Goal: Task Accomplishment & Management: Complete application form

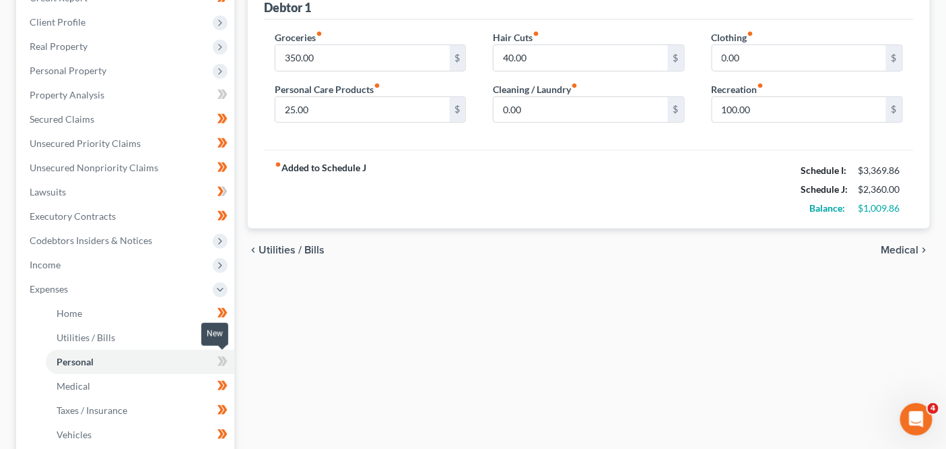
click at [220, 359] on icon at bounding box center [223, 361] width 10 height 17
click at [166, 69] on span "Personal Property" at bounding box center [127, 71] width 216 height 24
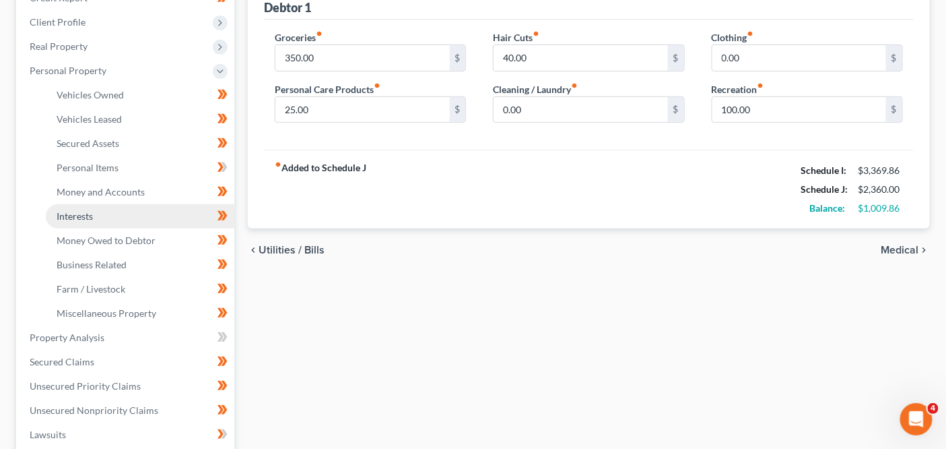
click at [154, 214] on link "Interests" at bounding box center [140, 216] width 189 height 24
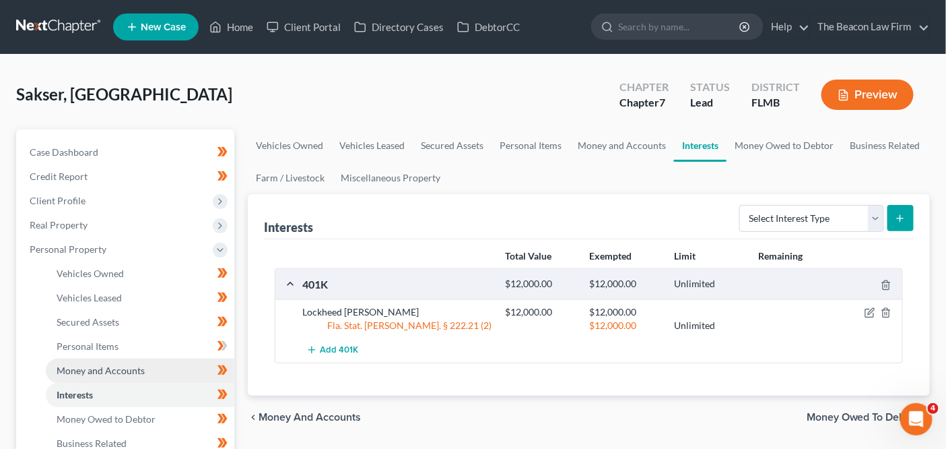
click at [150, 368] on link "Money and Accounts" at bounding box center [140, 370] width 189 height 24
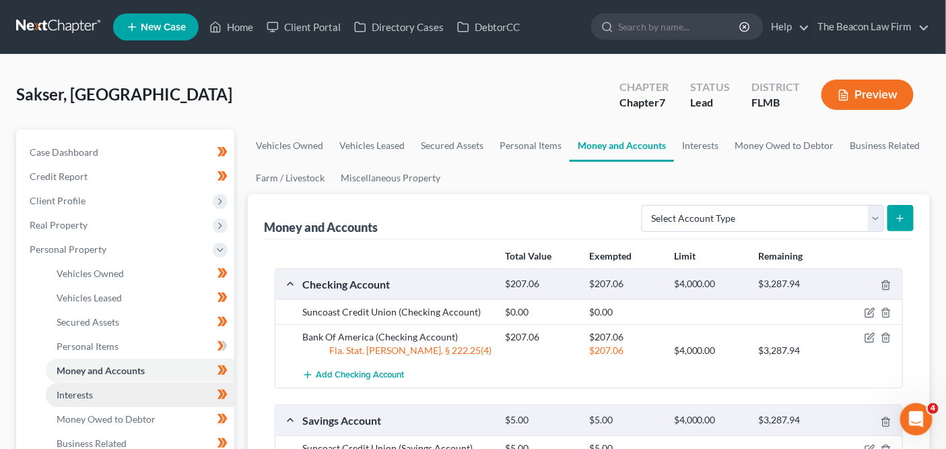
click at [140, 388] on link "Interests" at bounding box center [140, 395] width 189 height 24
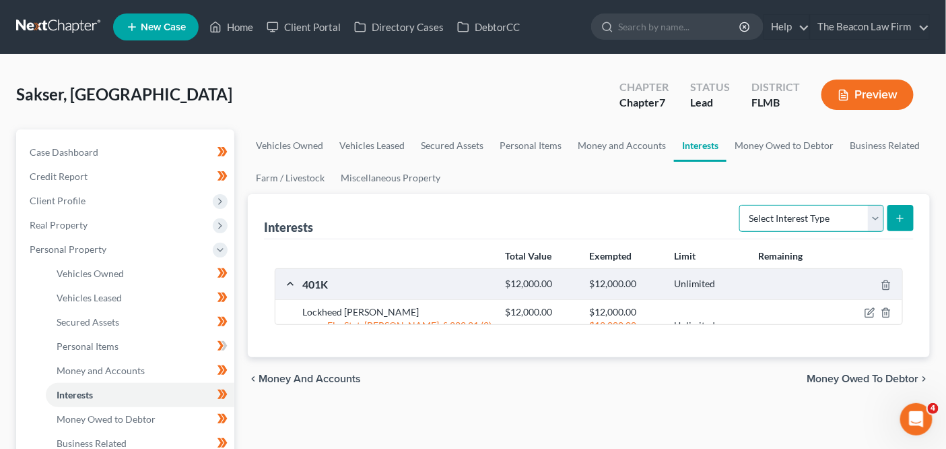
click at [781, 220] on select "Select Interest Type 401K Annuity Bond Education IRA Government Bond Government…" at bounding box center [812, 218] width 145 height 27
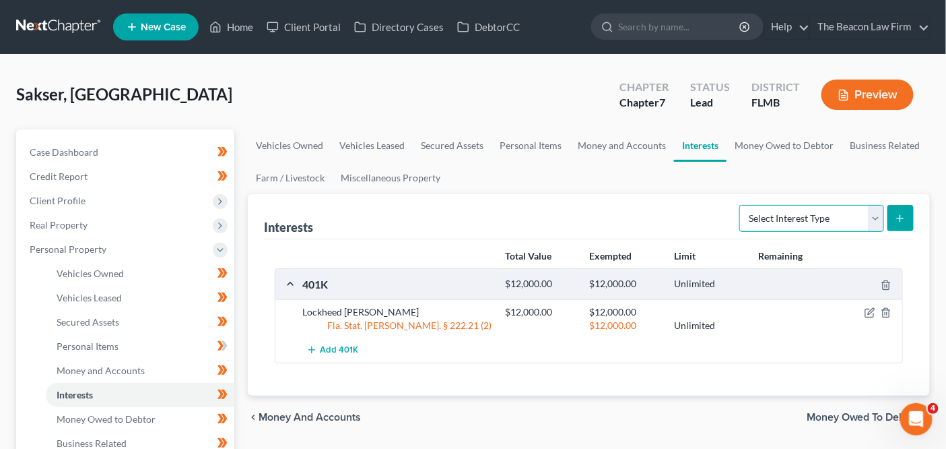
select select "term_life_insurance"
click at [899, 218] on line "submit" at bounding box center [901, 218] width 6 height 0
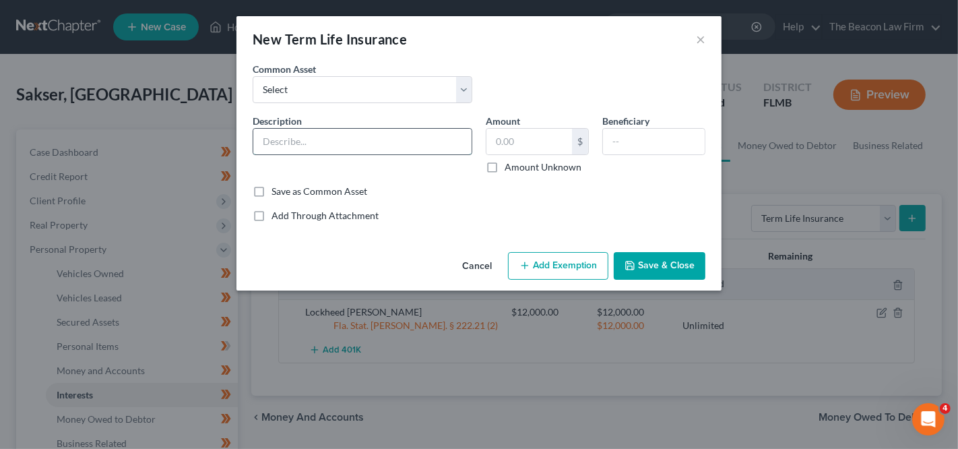
click at [385, 150] on input "text" at bounding box center [362, 142] width 218 height 26
type input "Term Life Policy - Military Enlistment"
click at [645, 263] on button "Save & Close" at bounding box center [660, 266] width 92 height 28
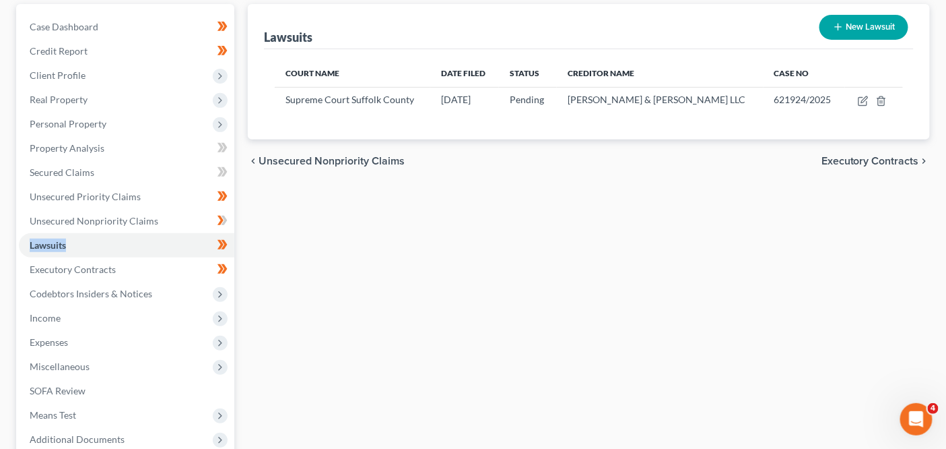
scroll to position [177, 0]
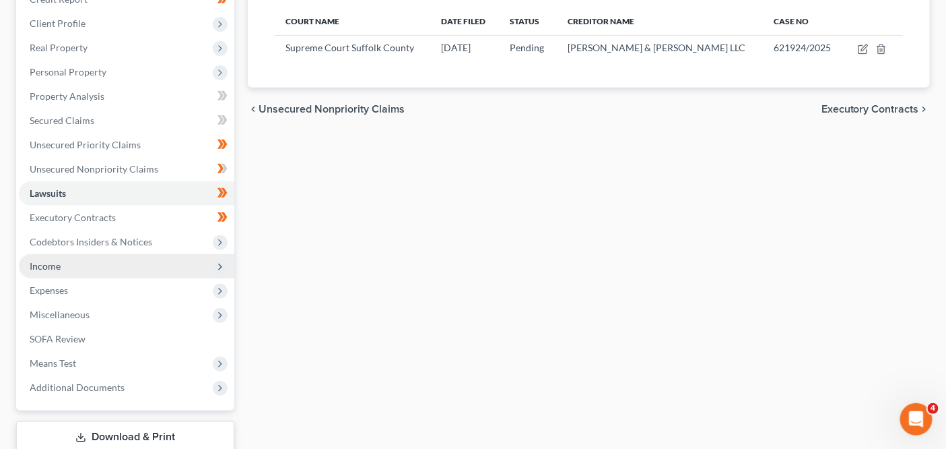
click at [129, 259] on span "Income" at bounding box center [127, 266] width 216 height 24
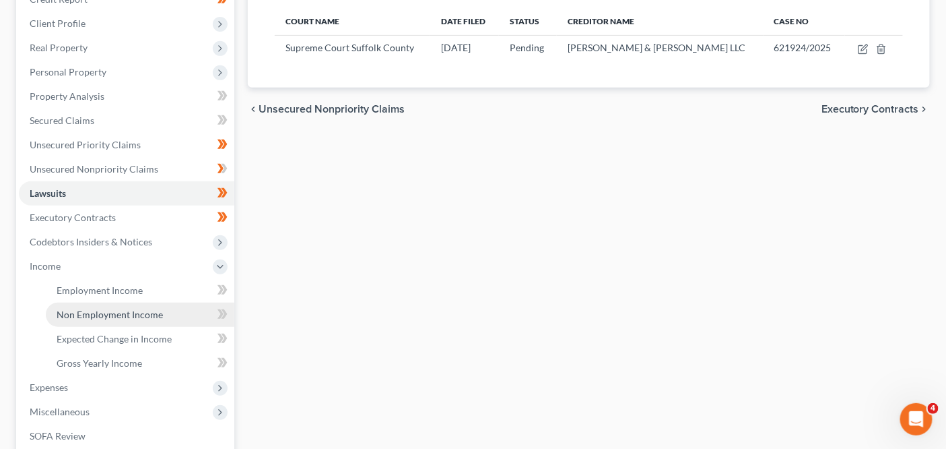
click at [127, 303] on link "Non Employment Income" at bounding box center [140, 314] width 189 height 24
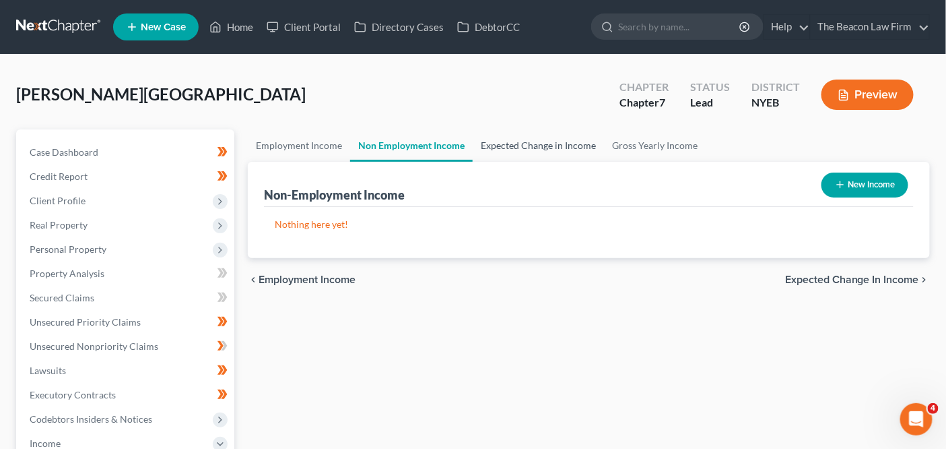
click at [534, 139] on link "Expected Change in Income" at bounding box center [538, 145] width 131 height 32
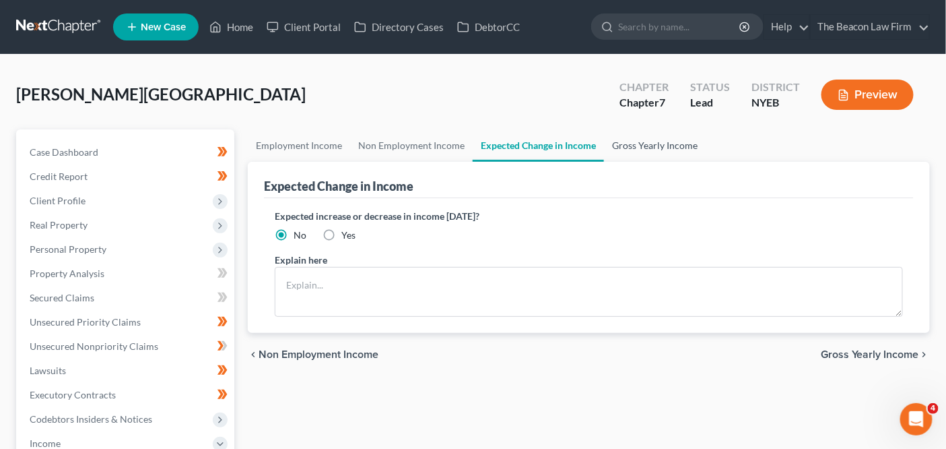
click at [653, 158] on link "Gross Yearly Income" at bounding box center [655, 145] width 102 height 32
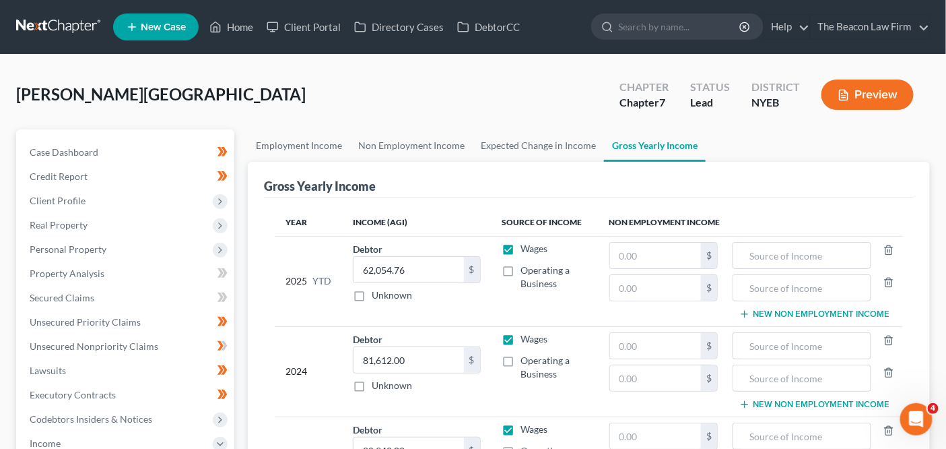
scroll to position [362, 0]
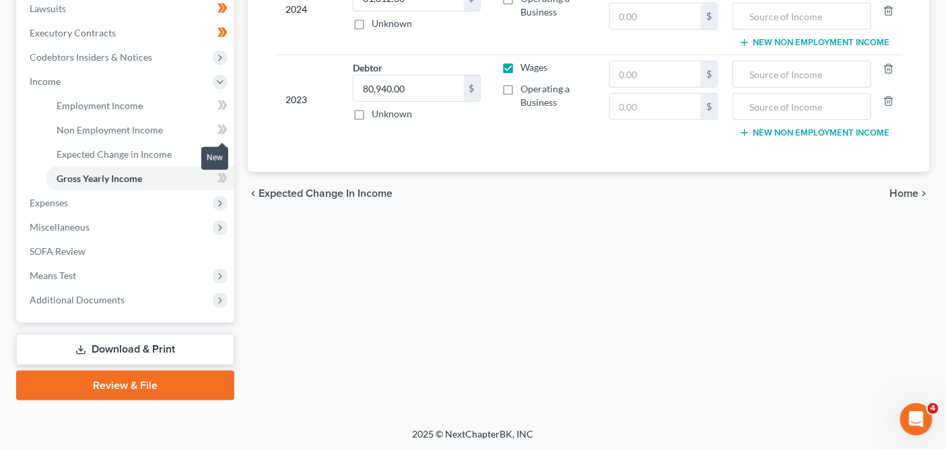
click at [220, 130] on icon at bounding box center [221, 129] width 6 height 9
click at [217, 148] on span at bounding box center [223, 155] width 24 height 20
click at [220, 125] on icon at bounding box center [221, 129] width 6 height 9
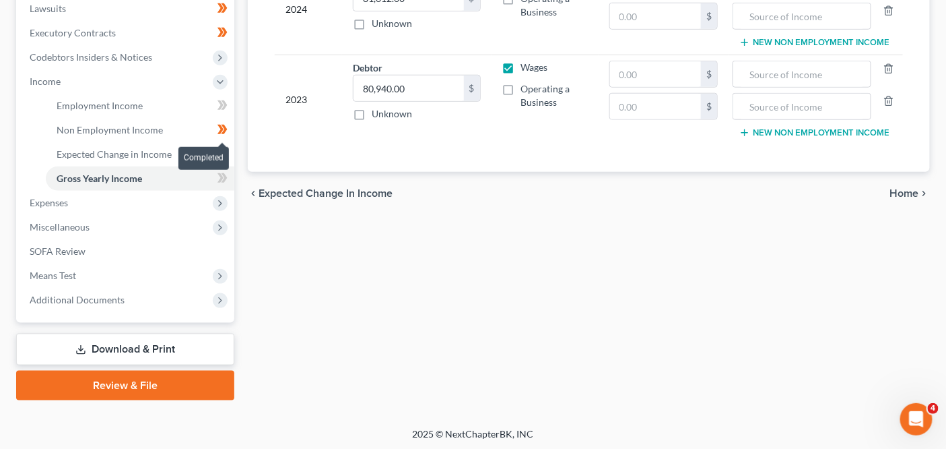
click at [220, 125] on icon at bounding box center [221, 129] width 6 height 9
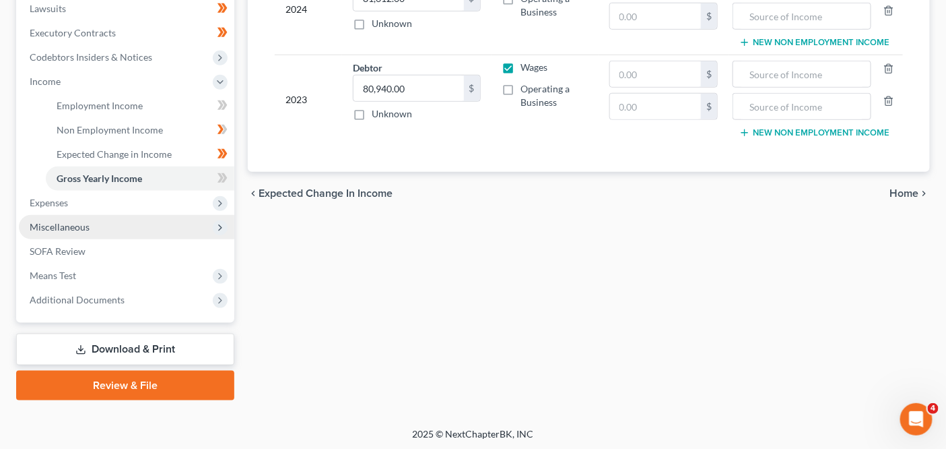
click at [179, 218] on span "Miscellaneous" at bounding box center [127, 227] width 216 height 24
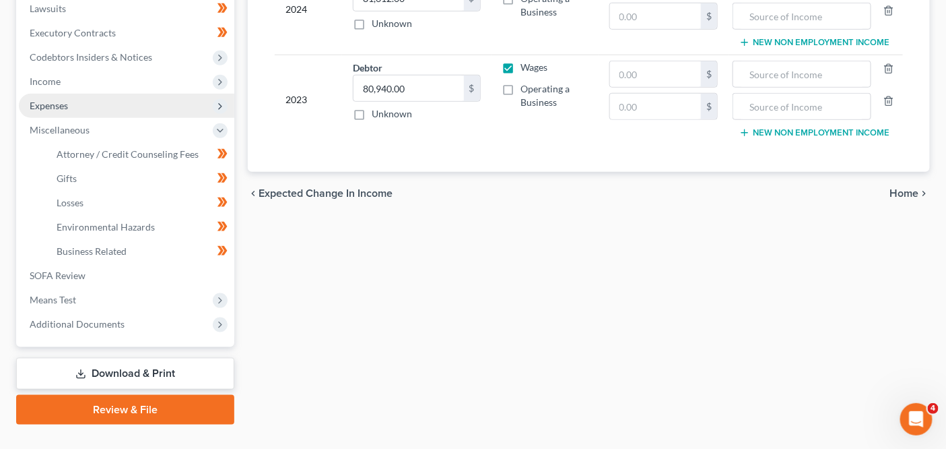
click at [174, 113] on span "Expenses" at bounding box center [127, 106] width 216 height 24
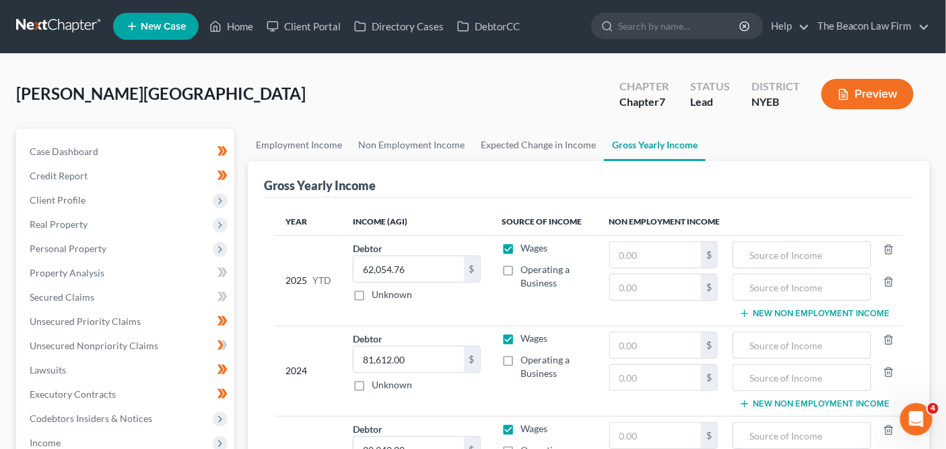
scroll to position [0, 0]
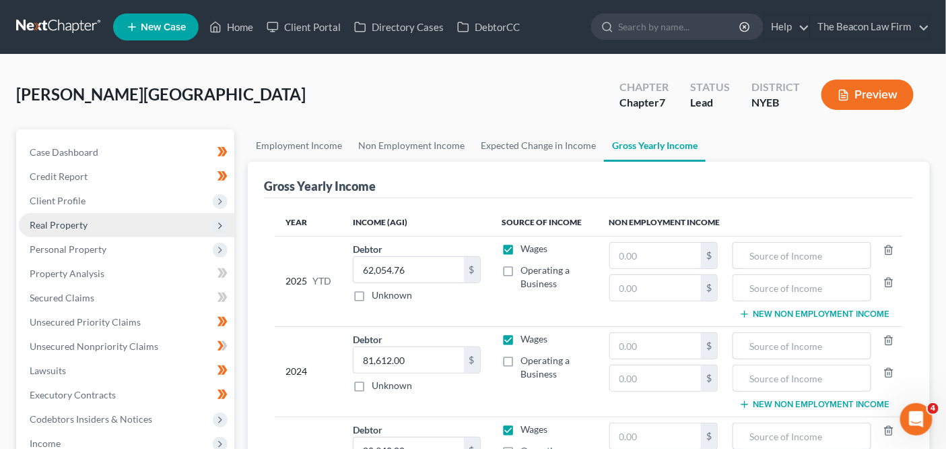
click at [174, 231] on span "Real Property" at bounding box center [127, 225] width 216 height 24
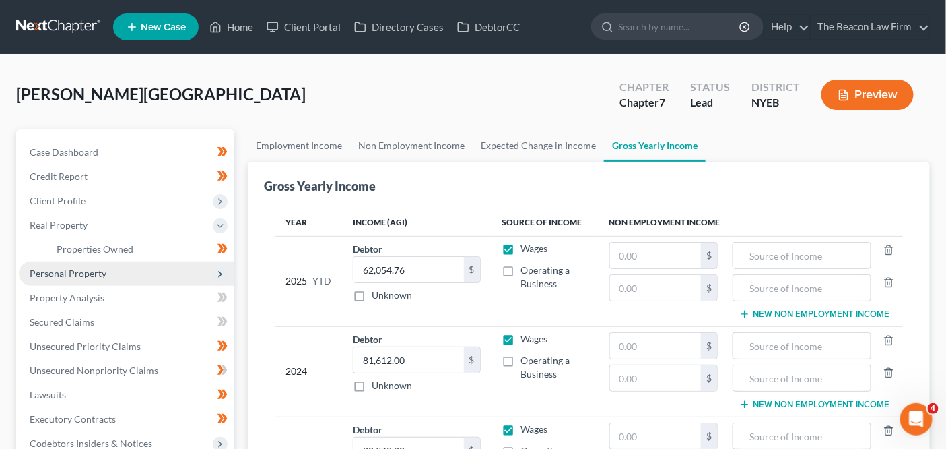
click at [166, 268] on span "Personal Property" at bounding box center [127, 273] width 216 height 24
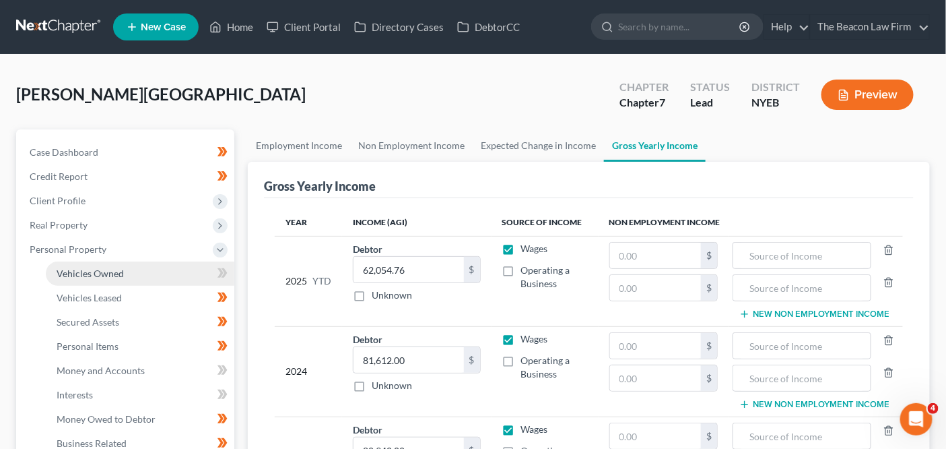
click at [155, 273] on link "Vehicles Owned" at bounding box center [140, 273] width 189 height 24
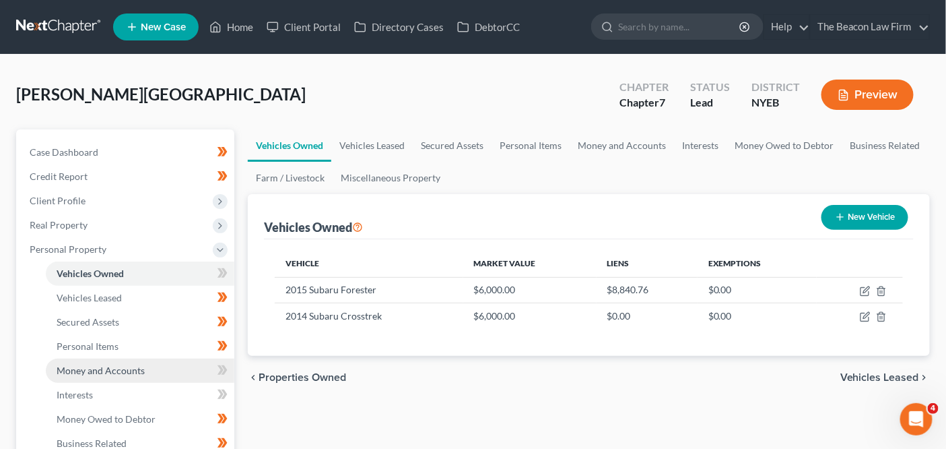
click at [145, 367] on link "Money and Accounts" at bounding box center [140, 370] width 189 height 24
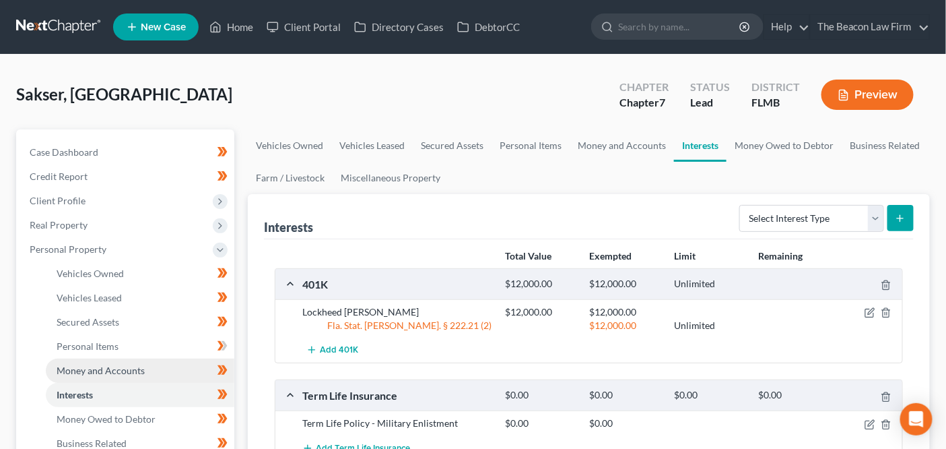
click at [150, 379] on link "Money and Accounts" at bounding box center [140, 370] width 189 height 24
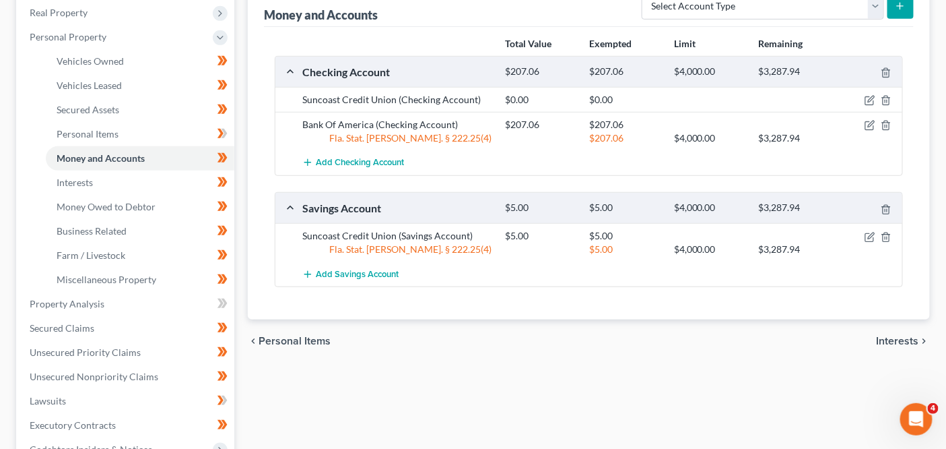
scroll to position [213, 0]
click at [141, 406] on link "Lawsuits" at bounding box center [127, 400] width 216 height 24
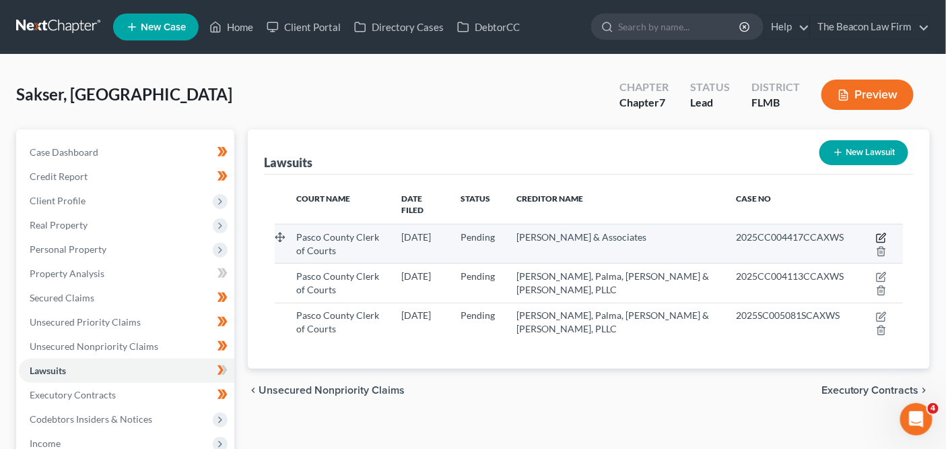
click at [876, 232] on icon "button" at bounding box center [881, 237] width 11 height 11
select select "9"
select select "0"
select select "4"
select select "9"
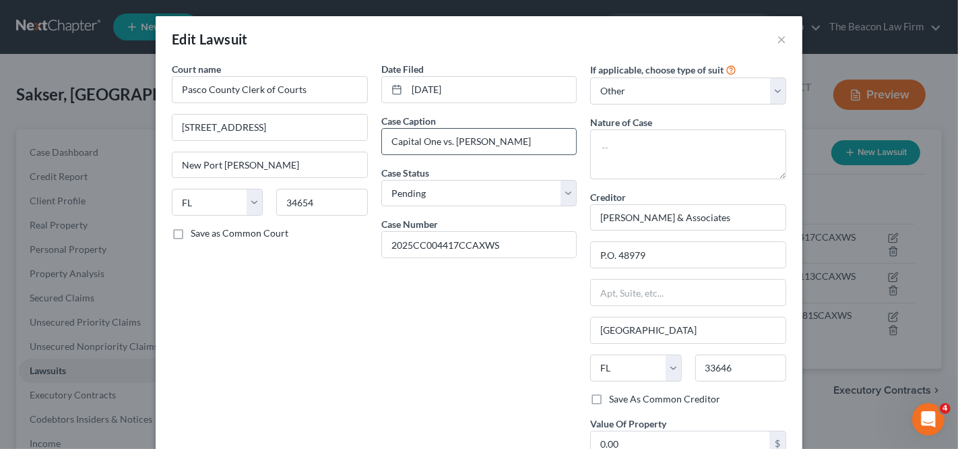
click at [556, 142] on input "Capital One vs. Austin Sakser Sr." at bounding box center [479, 142] width 195 height 26
type input "Capital One vs. Austin Sakser"
click at [431, 336] on div "Date Filed 07/02/2025 Case Caption Capital One vs. Austin Sakser Case Status * …" at bounding box center [479, 274] width 209 height 424
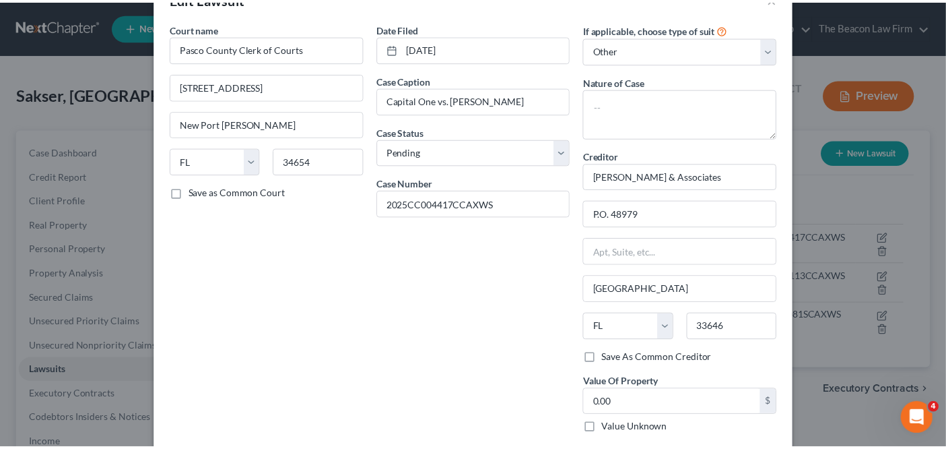
scroll to position [106, 0]
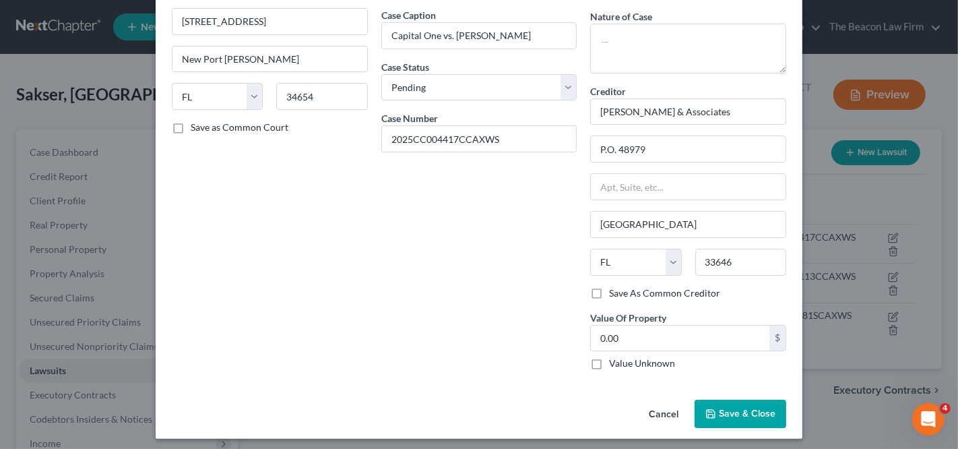
click at [723, 410] on span "Save & Close" at bounding box center [747, 413] width 57 height 11
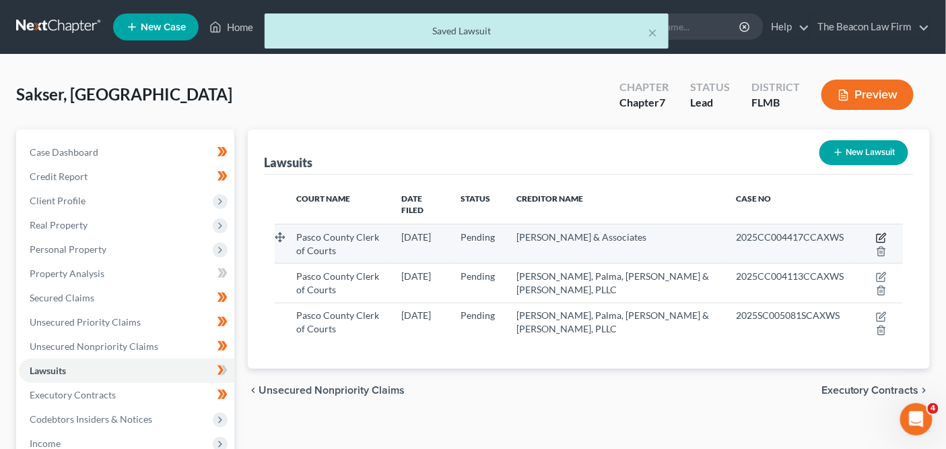
click at [876, 232] on icon "button" at bounding box center [881, 237] width 11 height 11
select select "9"
select select "0"
select select "4"
select select "9"
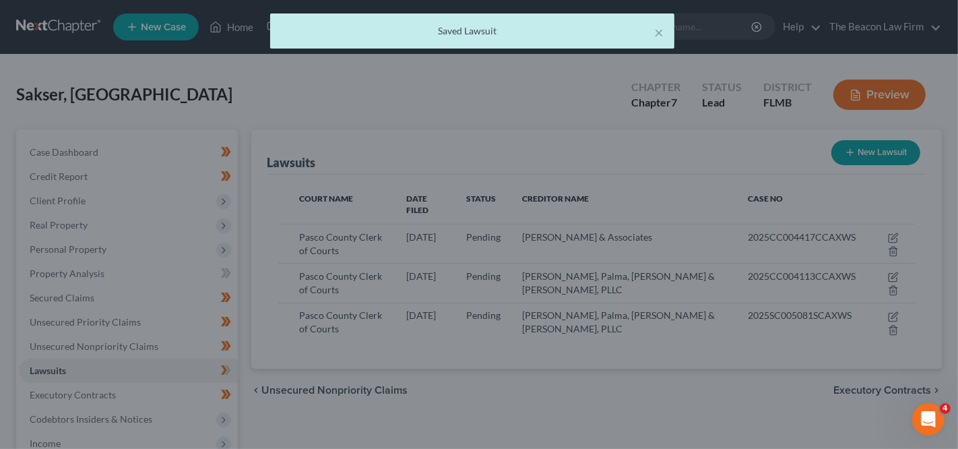
click at [855, 194] on div "New Lawsuit × Court name * Pasco County Clerk of Courts 7530 Little Rd. New Por…" at bounding box center [479, 224] width 958 height 449
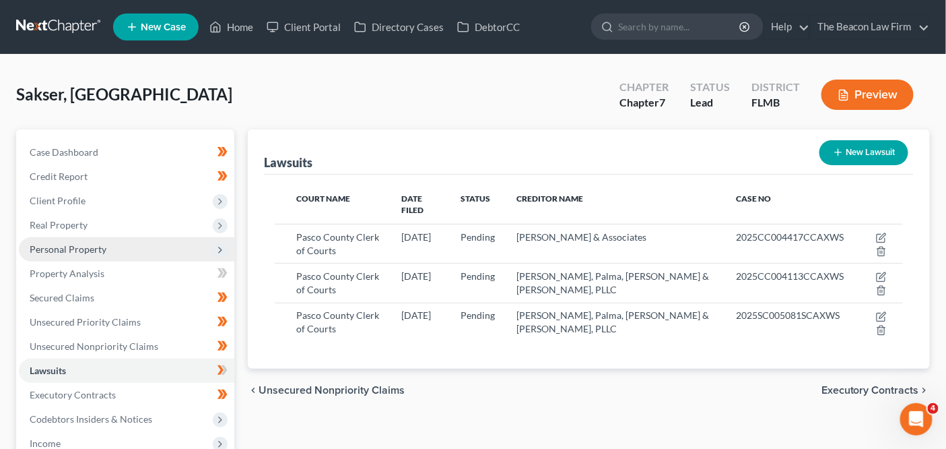
click at [147, 258] on span "Personal Property" at bounding box center [127, 249] width 216 height 24
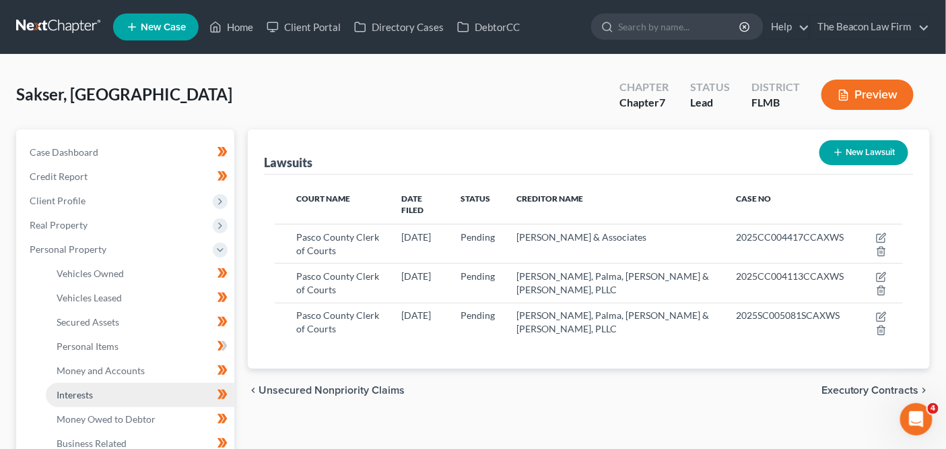
click at [145, 387] on link "Interests" at bounding box center [140, 395] width 189 height 24
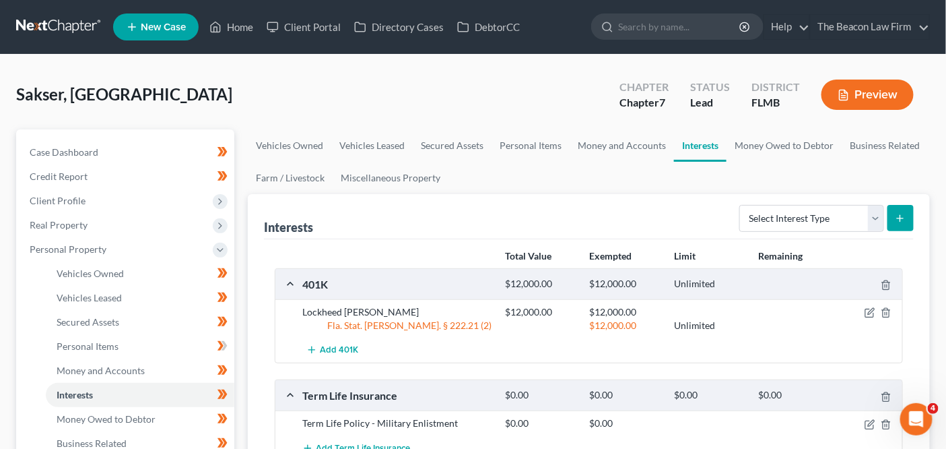
click at [882, 88] on button "Preview" at bounding box center [868, 94] width 92 height 30
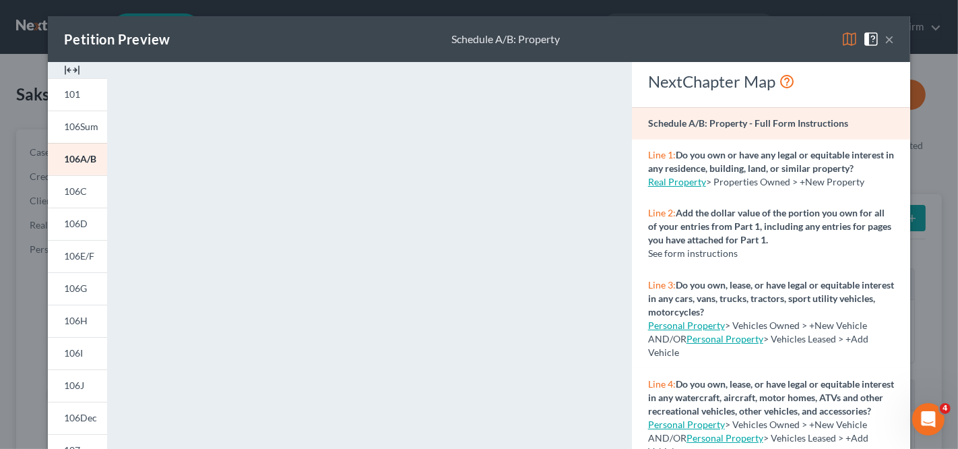
drag, startPoint x: 882, startPoint y: 40, endPoint x: 882, endPoint y: 75, distance: 34.4
click at [882, 75] on div "Petition Preview Schedule A/B: Property × 101 106Sum 106A/B 106C 106D 106E/F 10…" at bounding box center [479, 379] width 862 height 727
click at [884, 42] on button "×" at bounding box center [888, 39] width 9 height 16
